Goal: Find specific fact: Find specific fact

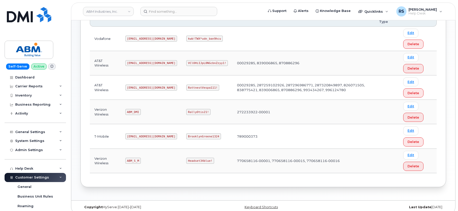
scroll to position [100, 0]
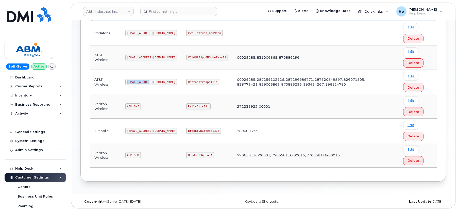
drag, startPoint x: 128, startPoint y: 81, endPoint x: 150, endPoint y: 81, distance: 22.6
click at [150, 81] on td "abm@dminc.com" at bounding box center [151, 82] width 61 height 24
copy code "abm@dminc.com"
drag, startPoint x: 170, startPoint y: 82, endPoint x: 198, endPoint y: 83, distance: 27.9
click at [198, 83] on code "RottnestVespa111!" at bounding box center [202, 82] width 33 height 6
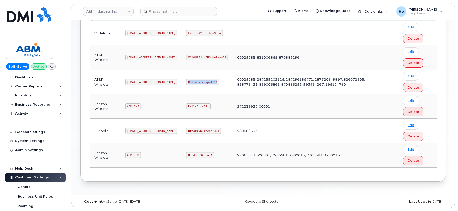
copy code "RottnestVespa111!"
drag, startPoint x: 127, startPoint y: 155, endPoint x: 147, endPoint y: 155, distance: 19.5
click at [147, 155] on td "ABM_S_M" at bounding box center [151, 155] width 61 height 24
copy code "ABM_S_M"
drag, startPoint x: 170, startPoint y: 155, endPoint x: 192, endPoint y: 157, distance: 22.2
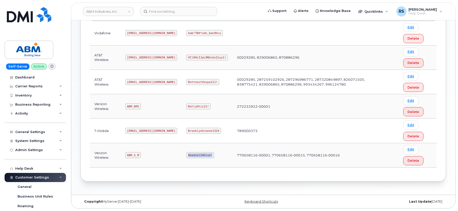
click at [192, 157] on code "Headset34blue!" at bounding box center [200, 155] width 28 height 6
copy code "Headset34blue!"
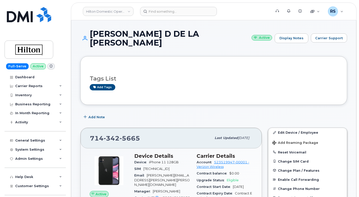
click at [3, 193] on div "Full-Serve Active Dashboard Carrier Reports Monthly Billing Data Daily Data Poo…" at bounding box center [34, 98] width 69 height 197
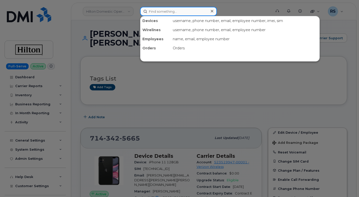
click at [152, 11] on input at bounding box center [178, 11] width 77 height 9
paste input "312.590.3459"
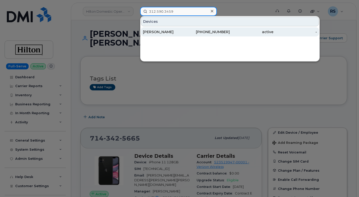
type input "312.590.3459"
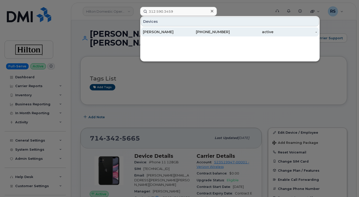
click at [163, 30] on div "[PERSON_NAME]" at bounding box center [165, 31] width 44 height 5
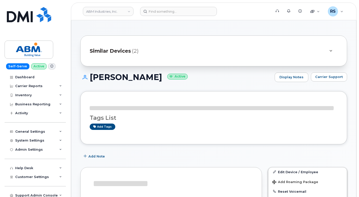
click at [212, 74] on h1 "[PERSON_NAME] Active" at bounding box center [176, 77] width 192 height 9
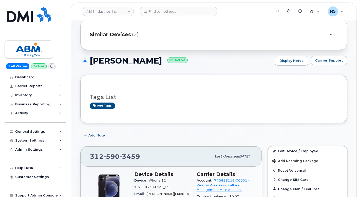
scroll to position [51, 0]
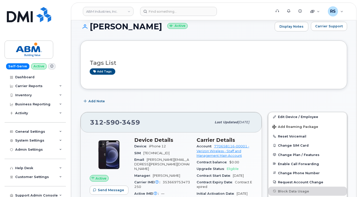
click at [171, 99] on div "Add Note" at bounding box center [213, 101] width 267 height 9
click at [5, 193] on div "Support Admin Console" at bounding box center [35, 195] width 61 height 9
drag, startPoint x: 142, startPoint y: 122, endPoint x: 96, endPoint y: 121, distance: 45.9
click at [93, 122] on div "[PHONE_NUMBER]" at bounding box center [151, 122] width 122 height 11
drag, startPoint x: 96, startPoint y: 121, endPoint x: 160, endPoint y: 113, distance: 64.4
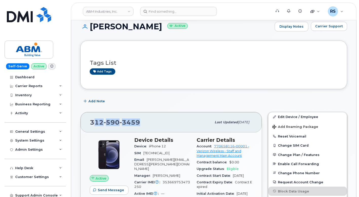
click at [160, 113] on div "[PHONE_NUMBER] Last updated [DATE]" at bounding box center [171, 122] width 181 height 20
drag, startPoint x: 140, startPoint y: 120, endPoint x: 95, endPoint y: 123, distance: 45.6
click at [90, 125] on div "[PHONE_NUMBER]" at bounding box center [151, 122] width 122 height 11
copy span "[PHONE_NUMBER]"
